Goal: Task Accomplishment & Management: Complete application form

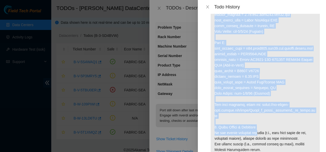
scroll to position [354, 0]
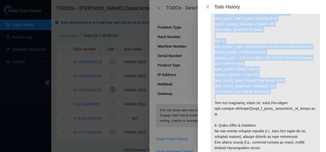
drag, startPoint x: 212, startPoint y: 42, endPoint x: 266, endPoint y: 109, distance: 86.2
click at [266, 109] on p at bounding box center [264, 23] width 109 height 351
copy p "Side A: fqdn_router_name = [DOMAIN_NAME] serial_number = AAA2213AAGX product_na…"
click at [205, 8] on icon "close" at bounding box center [207, 7] width 4 height 4
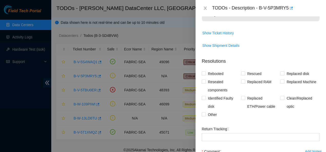
scroll to position [106, 0]
click at [280, 96] on input "Clean/Replaced optic" at bounding box center [282, 97] width 4 height 4
checkbox input "true"
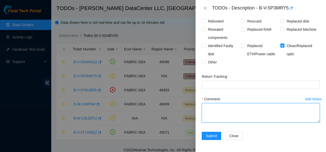
click at [264, 108] on textarea "Comment" at bounding box center [260, 112] width 118 height 19
paste textarea "Cleaned both ends and swapped optics Bad optics SN: C2003044411 and C2004275693…"
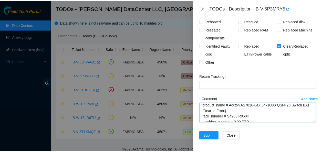
scroll to position [141, 0]
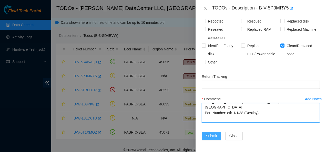
type textarea "Cleaned both ends and swapped optics Bad optics SN: C2003044411 and C2004275693…"
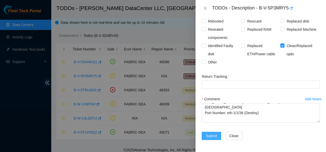
click at [211, 134] on span "Submit" at bounding box center [211, 136] width 11 height 6
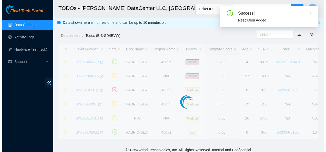
scroll to position [167, 0]
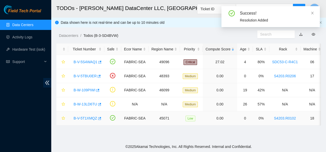
click at [89, 117] on link "B-V-5T1XMQZ" at bounding box center [85, 118] width 24 height 4
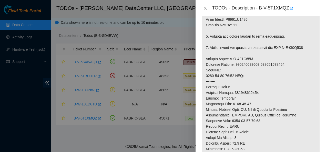
scroll to position [203, 0]
click at [205, 7] on icon "close" at bounding box center [205, 8] width 4 height 4
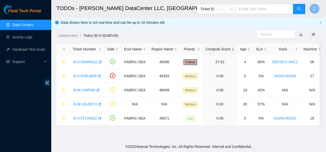
scroll to position [186, 0]
click at [80, 75] on link "B-V-5TBU0ER" at bounding box center [84, 76] width 23 height 4
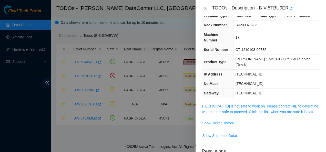
scroll to position [10, 0]
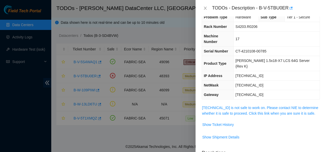
click at [253, 106] on link "[TECHNICAL_ID] is not safe to work on. Please contact NIE to determine whether …" at bounding box center [260, 111] width 116 height 10
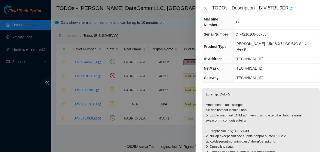
scroll to position [27, 0]
click at [204, 7] on icon "close" at bounding box center [205, 8] width 4 height 4
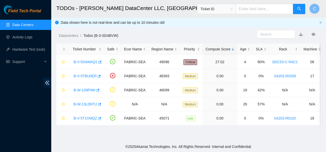
scroll to position [39, 0]
